Goal: Transaction & Acquisition: Purchase product/service

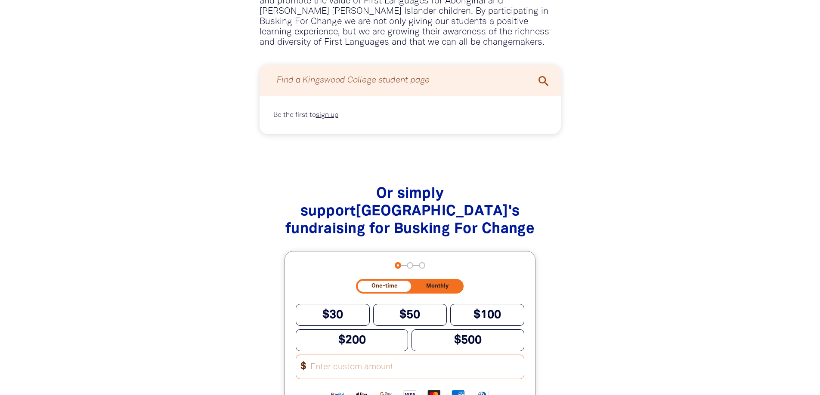
scroll to position [732, 0]
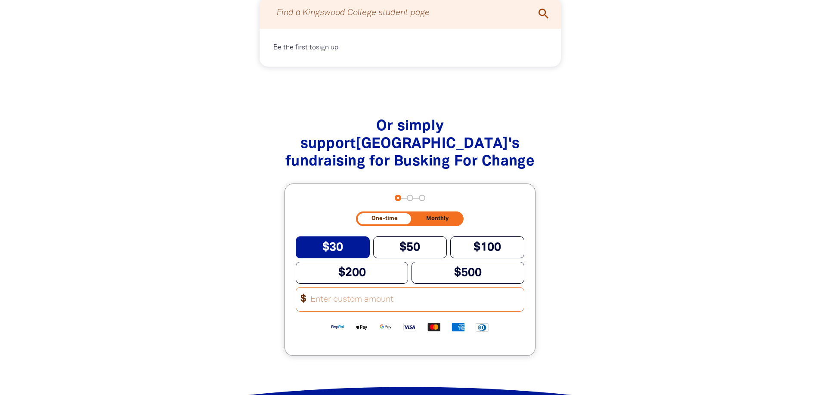
click at [337, 250] on span "$30" at bounding box center [332, 247] width 21 height 11
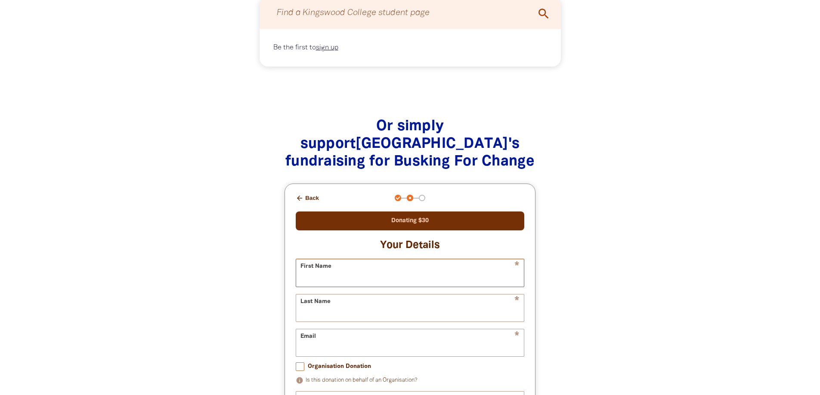
click at [337, 275] on input "First Name" at bounding box center [410, 272] width 228 height 27
type input "[PERSON_NAME]"
click at [350, 309] on input "Last Name" at bounding box center [410, 308] width 228 height 27
type input "[PERSON_NAME]"
click at [331, 346] on input "Email" at bounding box center [410, 343] width 228 height 27
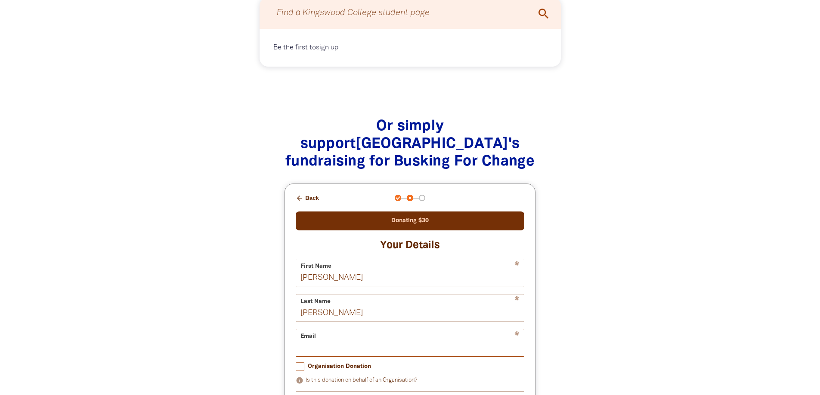
type input "[PERSON_NAME][EMAIL_ADDRESS][DOMAIN_NAME]"
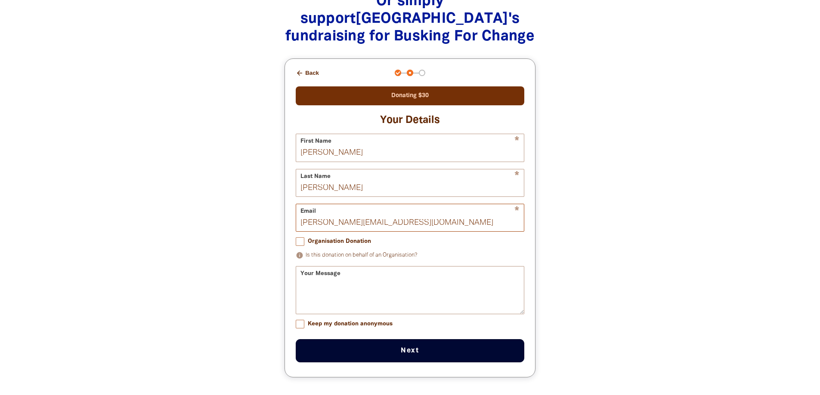
scroll to position [861, 0]
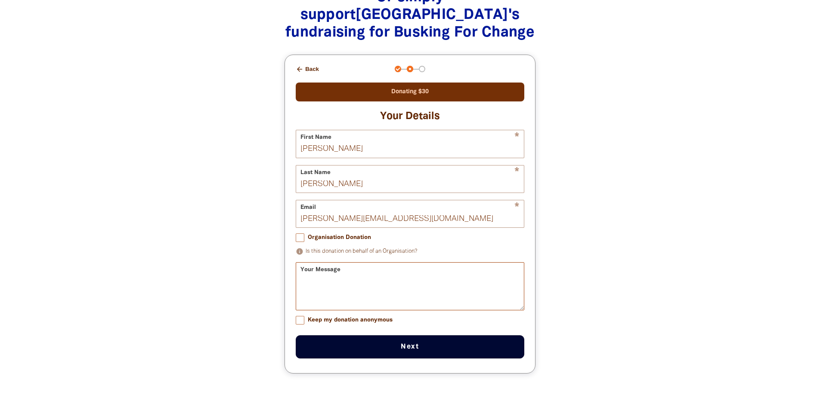
click at [343, 286] on textarea "Your Message" at bounding box center [410, 294] width 228 height 32
type textarea "What a fantastic idea!!"
click at [419, 350] on button "Next chevron_right" at bounding box center [410, 347] width 229 height 23
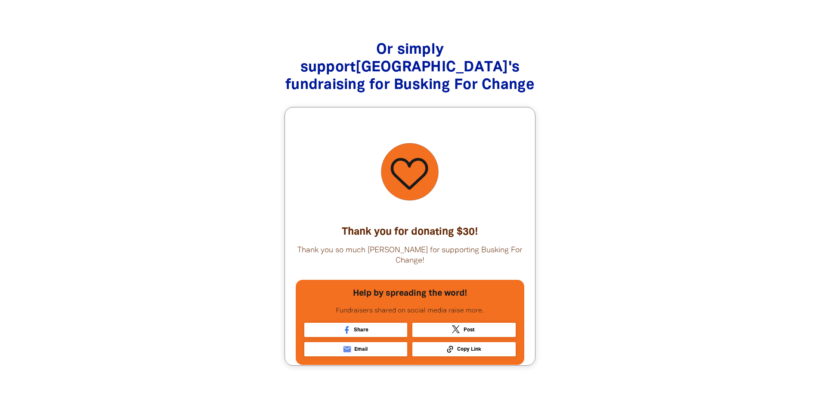
scroll to position [772, 0]
